Goal: Task Accomplishment & Management: Use online tool/utility

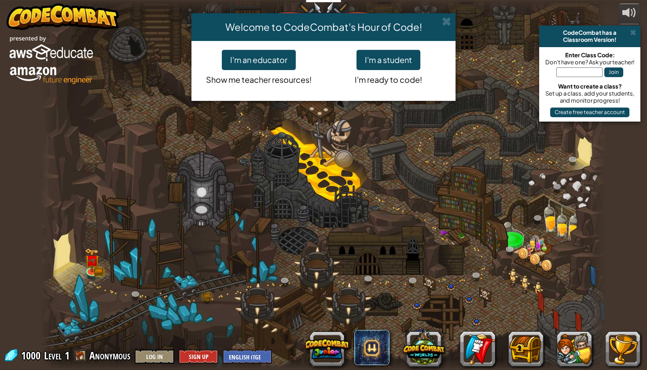
click at [380, 62] on button "I'm a student" at bounding box center [388, 60] width 64 height 20
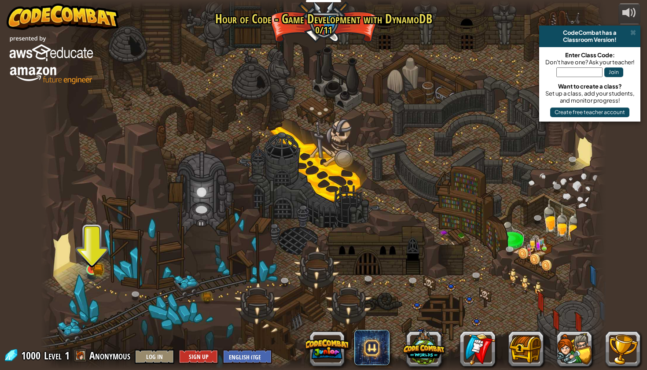
click at [84, 258] on img at bounding box center [91, 254] width 15 height 33
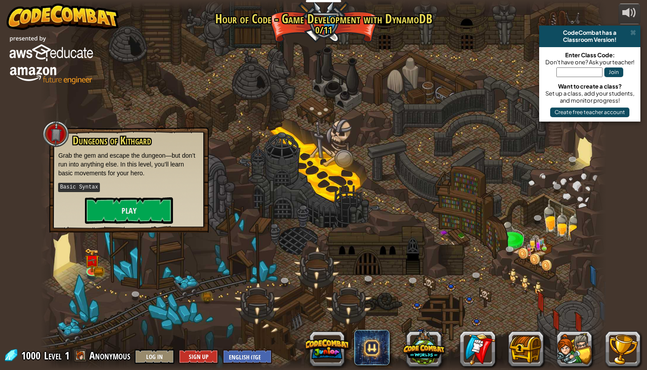
click at [231, 239] on div at bounding box center [323, 185] width 566 height 370
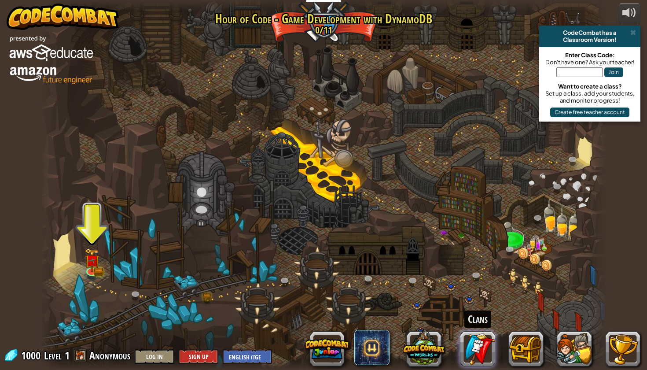
click at [474, 343] on link at bounding box center [477, 348] width 35 height 35
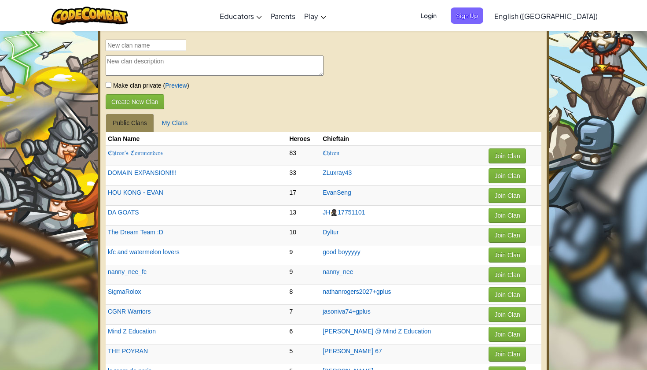
click at [116, 11] on img at bounding box center [89, 16] width 77 height 18
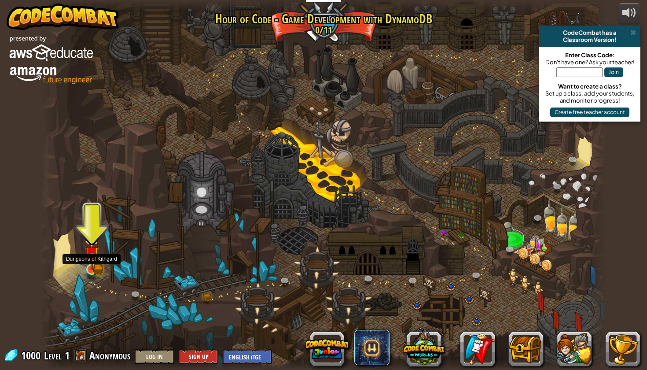
click at [92, 264] on img at bounding box center [91, 254] width 15 height 33
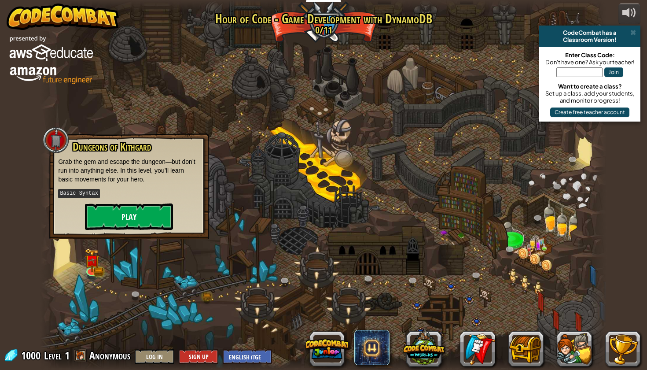
click at [129, 219] on button "Play" at bounding box center [129, 216] width 88 height 26
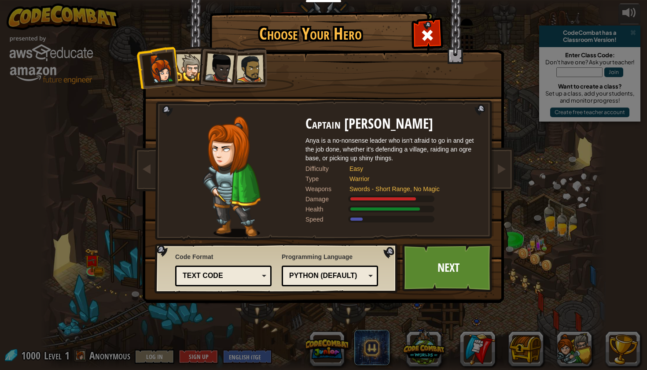
click at [192, 70] on div at bounding box center [189, 67] width 27 height 27
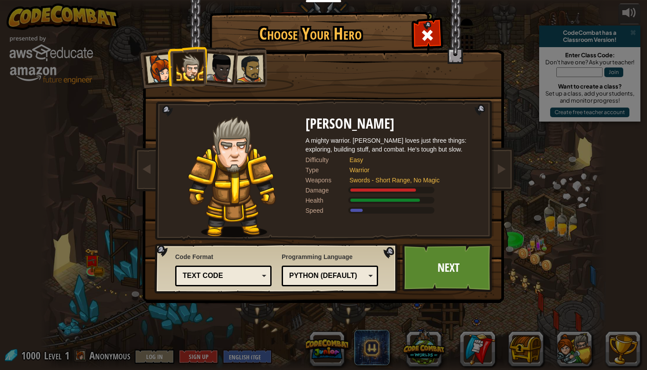
click at [217, 61] on div at bounding box center [219, 67] width 29 height 29
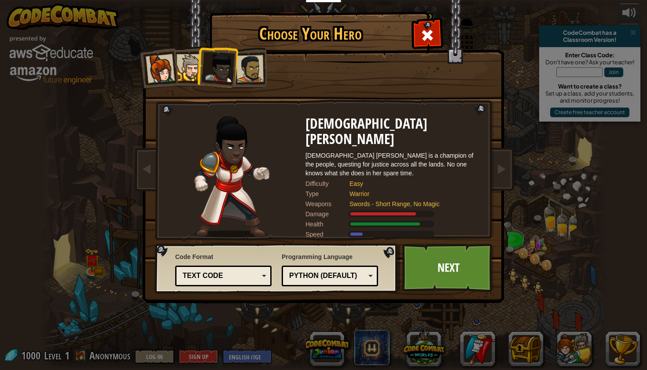
click at [247, 70] on div at bounding box center [249, 68] width 27 height 27
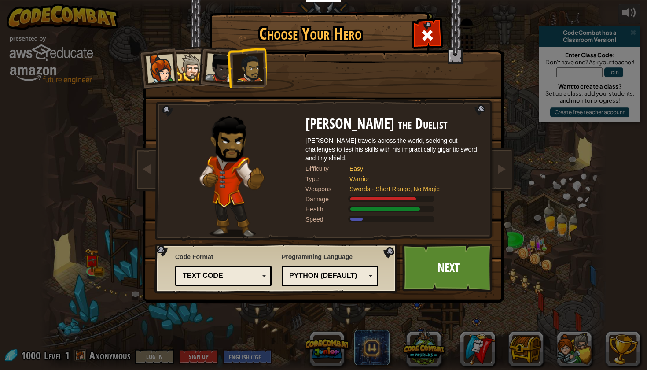
click at [193, 68] on div at bounding box center [189, 67] width 27 height 27
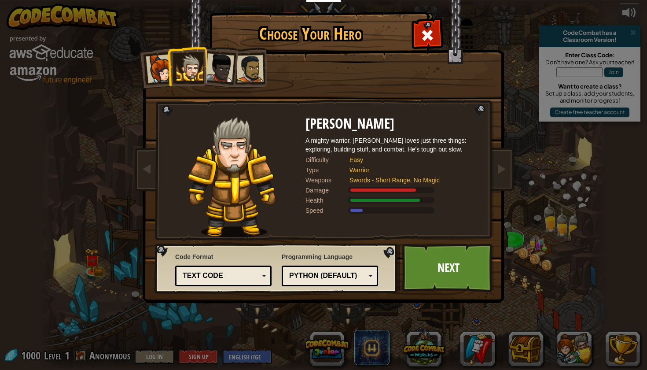
click at [344, 278] on div "Python (Default)" at bounding box center [327, 276] width 76 height 10
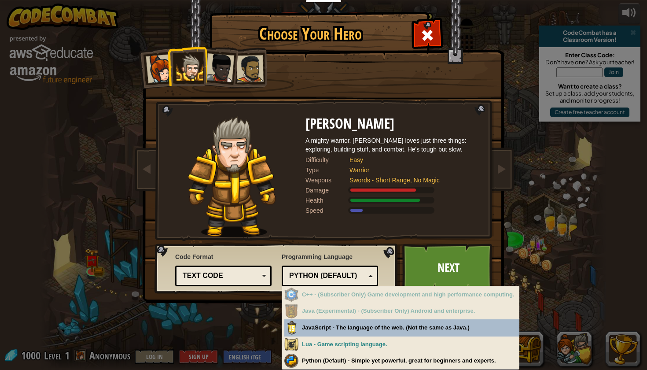
click at [218, 309] on div "Choose Your Hero 1000 Captain [PERSON_NAME] Anya is a no-nonsense leader who is…" at bounding box center [323, 185] width 647 height 370
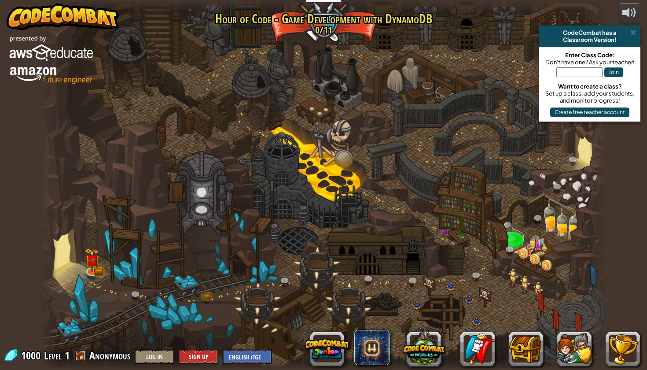
click at [100, 261] on div at bounding box center [323, 185] width 566 height 370
click at [88, 259] on img at bounding box center [92, 254] width 9 height 9
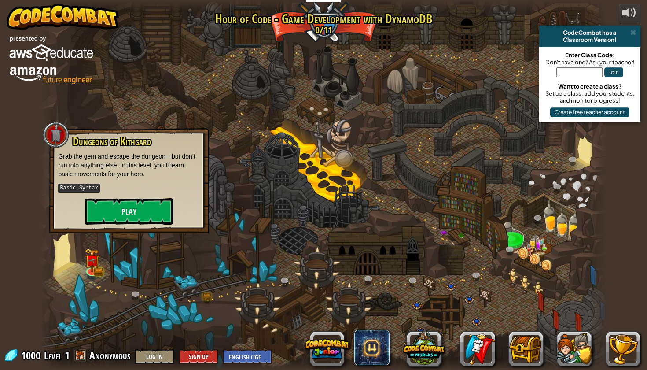
click at [132, 224] on div "Dungeons of [PERSON_NAME] Grab the gem and escape the dungeon—but don’t run int…" at bounding box center [128, 180] width 159 height 105
click at [132, 218] on button "Play" at bounding box center [129, 211] width 88 height 26
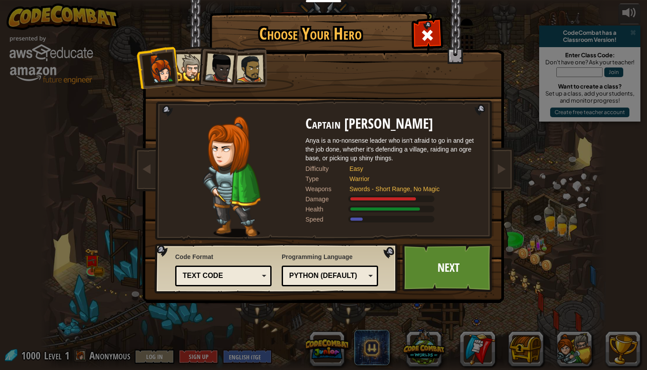
click at [184, 67] on div at bounding box center [189, 67] width 27 height 27
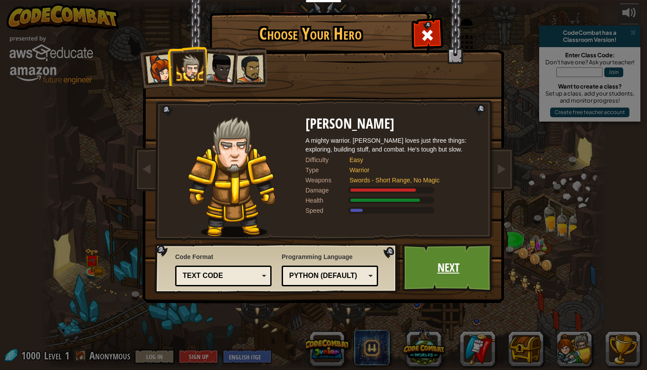
click at [449, 261] on link "Next" at bounding box center [448, 267] width 92 height 48
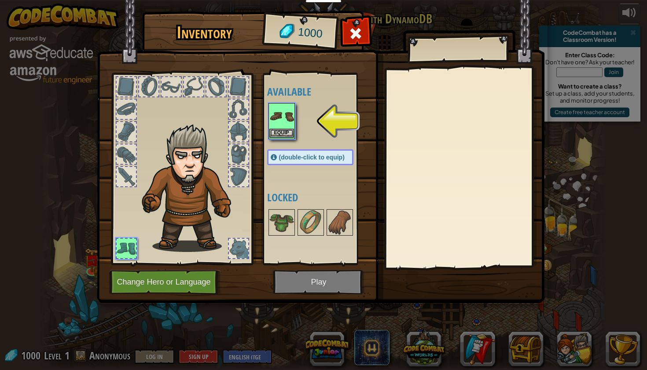
click at [287, 122] on img at bounding box center [281, 116] width 25 height 25
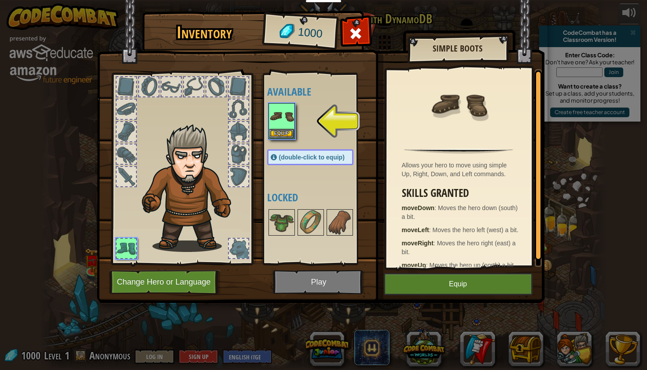
click at [446, 279] on button "Equip" at bounding box center [458, 284] width 149 height 22
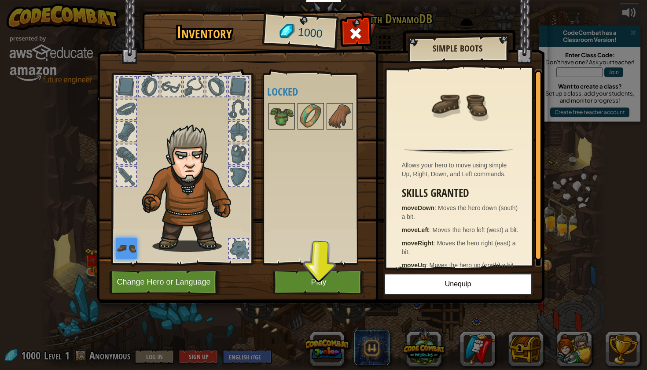
click at [328, 279] on button "Play" at bounding box center [319, 282] width 92 height 24
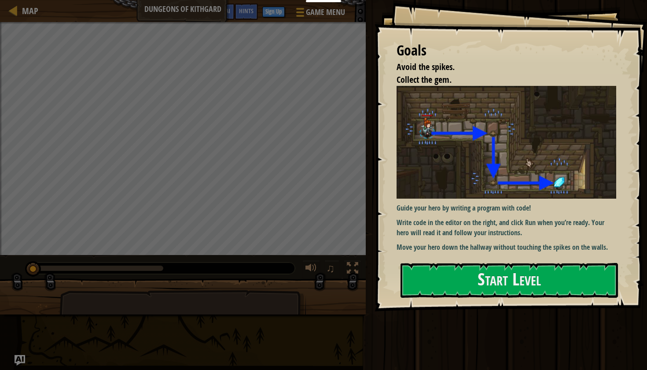
click at [459, 225] on p "Write code in the editor on the right, and click Run when you’re ready. Your he…" at bounding box center [507, 227] width 220 height 20
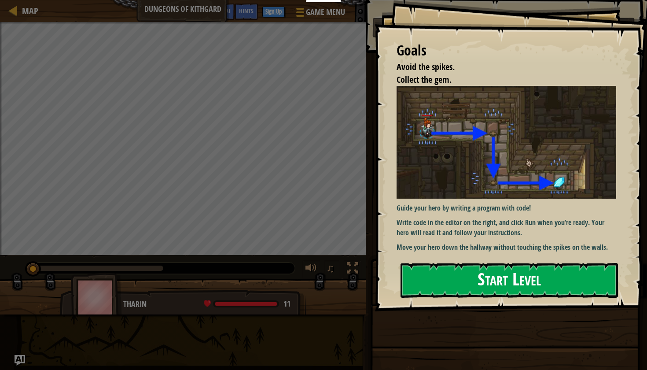
click at [455, 263] on button "Start Level" at bounding box center [508, 280] width 217 height 35
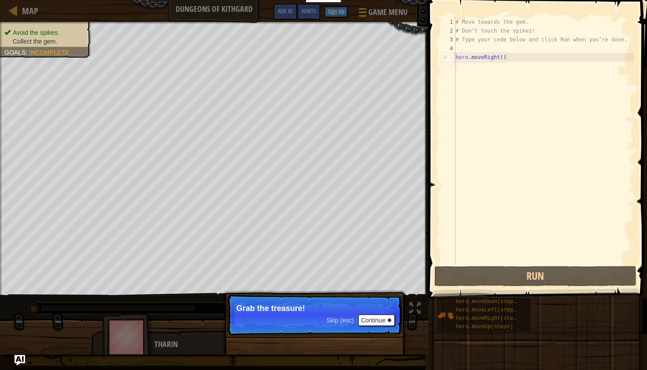
click at [379, 320] on button "Continue" at bounding box center [376, 319] width 37 height 11
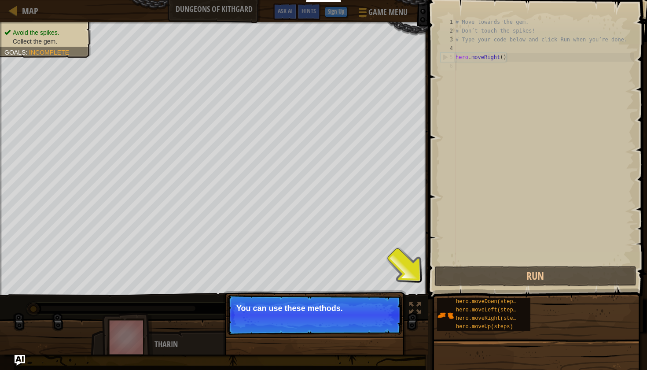
click at [361, 310] on p "You can use these methods." at bounding box center [314, 308] width 156 height 9
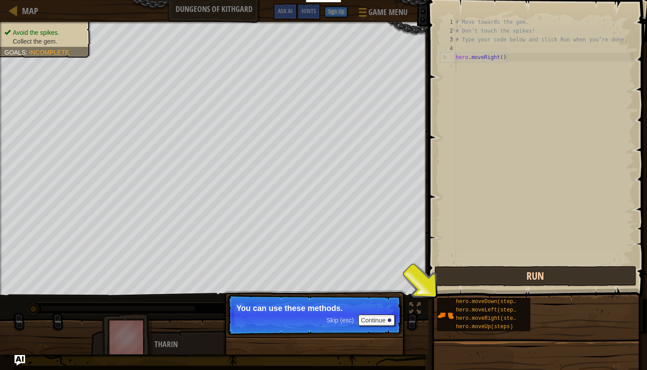
click at [438, 284] on button "Run" at bounding box center [535, 276] width 202 height 20
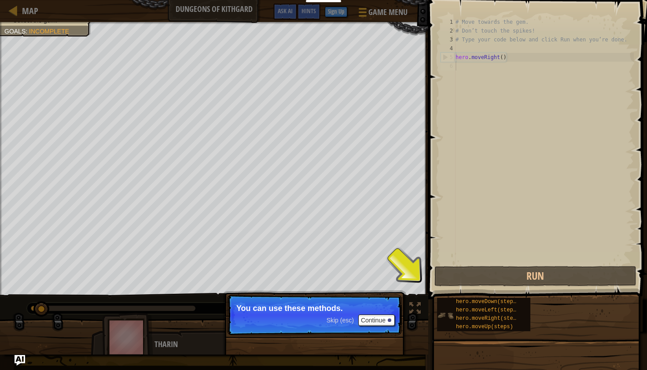
click at [438, 306] on div "hero.moveDown(steps) hero.moveLeft(steps) hero.moveRight(steps) hero.moveUp(ste…" at bounding box center [483, 314] width 93 height 33
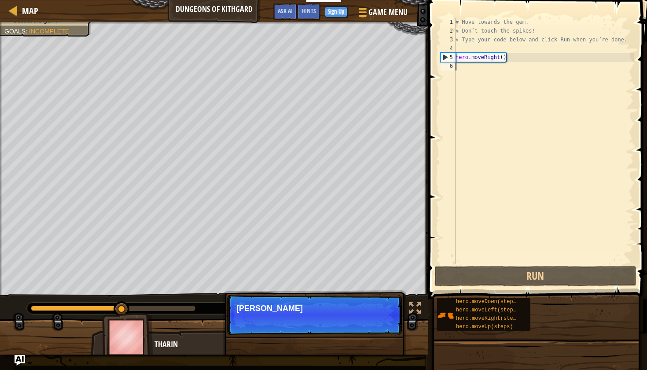
scroll to position [4, 0]
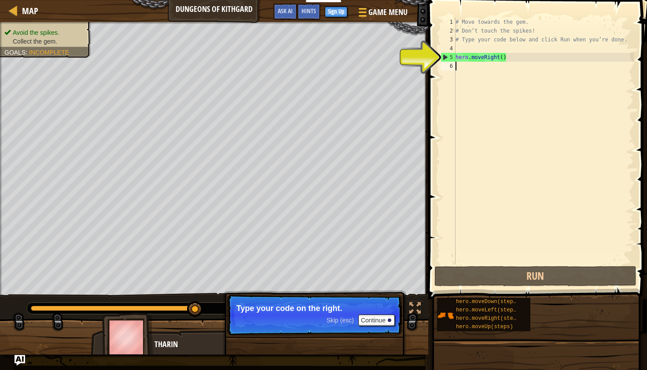
click at [466, 59] on div "# Move towards the gem. # Don’t touch the spikes! # Type your code below and cl…" at bounding box center [544, 150] width 180 height 264
type textarea "hero.moveRight()"
click at [501, 57] on div "# Move towards the gem. # Don’t touch the spikes! # Type your code below and cl…" at bounding box center [544, 150] width 180 height 264
click at [478, 76] on div "# Move towards the gem. # Don’t touch the spikes! # Type your code below and cl…" at bounding box center [544, 150] width 180 height 264
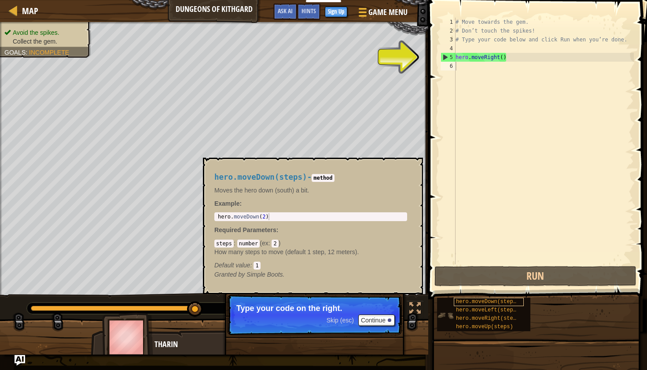
type textarea "hero.moveDown(steps)"
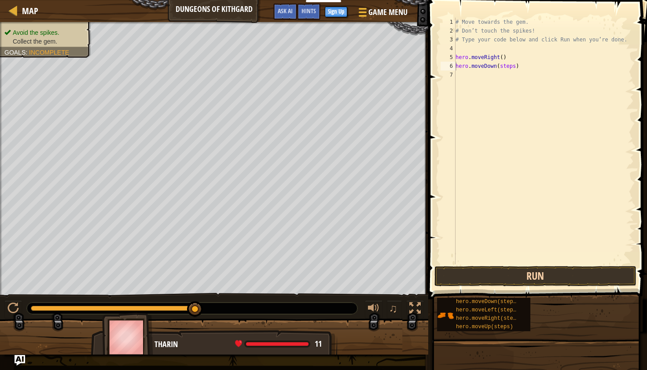
click at [472, 276] on button "Run" at bounding box center [535, 276] width 202 height 20
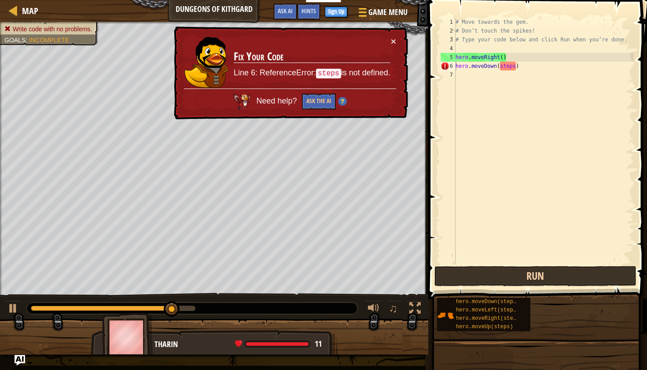
click at [472, 276] on button "Run" at bounding box center [535, 276] width 202 height 20
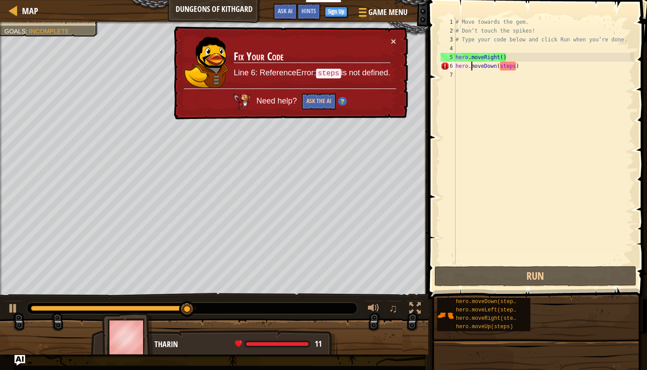
click at [471, 66] on div "# Move towards the gem. # Don’t touch the spikes! # Type your code below and cl…" at bounding box center [544, 150] width 180 height 264
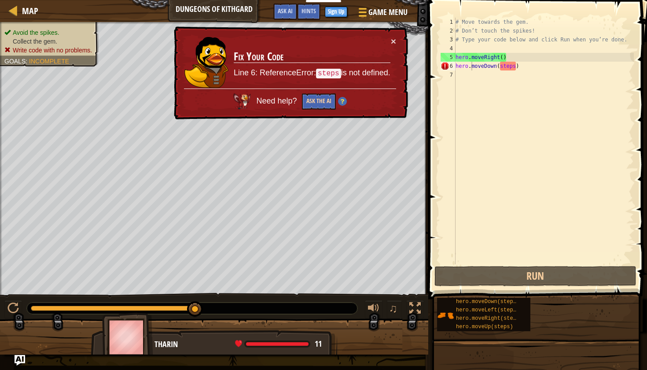
click at [323, 101] on button "Ask the AI" at bounding box center [319, 101] width 34 height 16
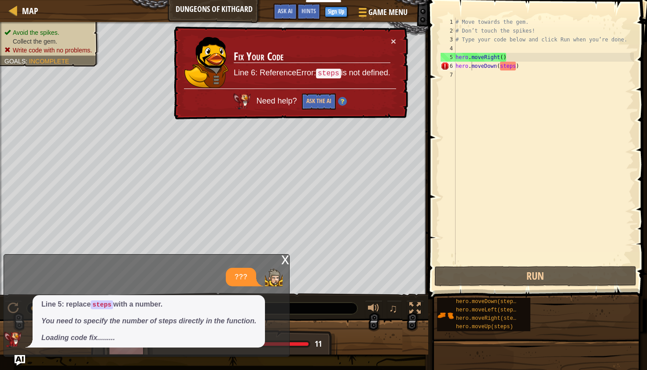
click at [280, 288] on div "??? Line 5: replace steps with a number. You need to specify the number of step…" at bounding box center [144, 308] width 281 height 80
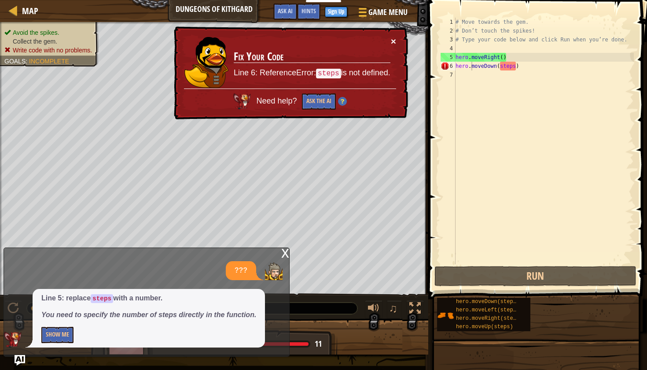
click at [393, 44] on button "×" at bounding box center [393, 41] width 5 height 9
